Goal: Task Accomplishment & Management: Manage account settings

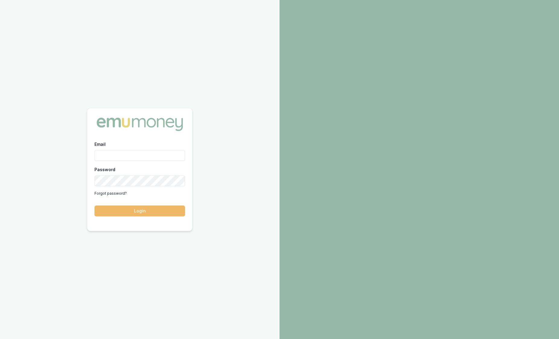
type input "[PERSON_NAME][EMAIL_ADDRESS][PERSON_NAME][DOMAIN_NAME]"
click at [152, 212] on button "Login" at bounding box center [139, 211] width 90 height 11
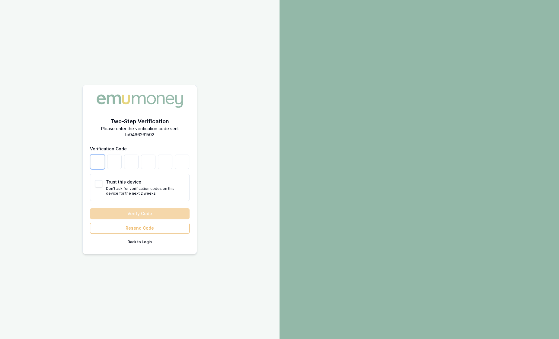
click at [100, 166] on input "number" at bounding box center [97, 162] width 14 height 14
type input "5"
type input "6"
type input "1"
type input "0"
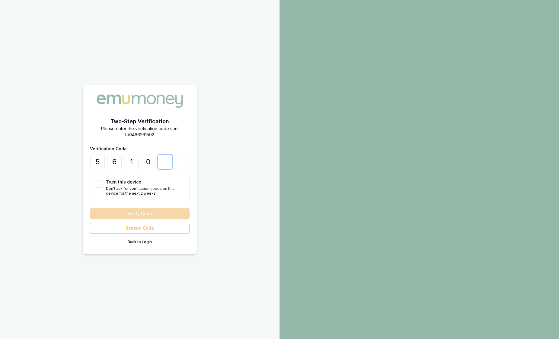
type input "6"
type input "9"
click at [111, 209] on button "Verify Code" at bounding box center [140, 213] width 100 height 11
